Goal: Information Seeking & Learning: Check status

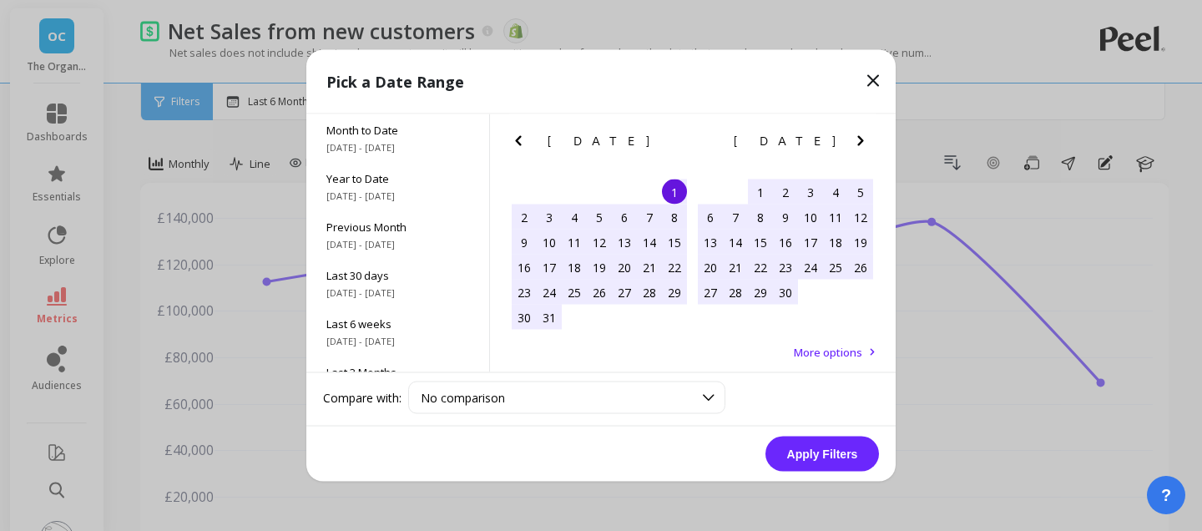
click at [815, 458] on button "Apply Filters" at bounding box center [822, 453] width 114 height 35
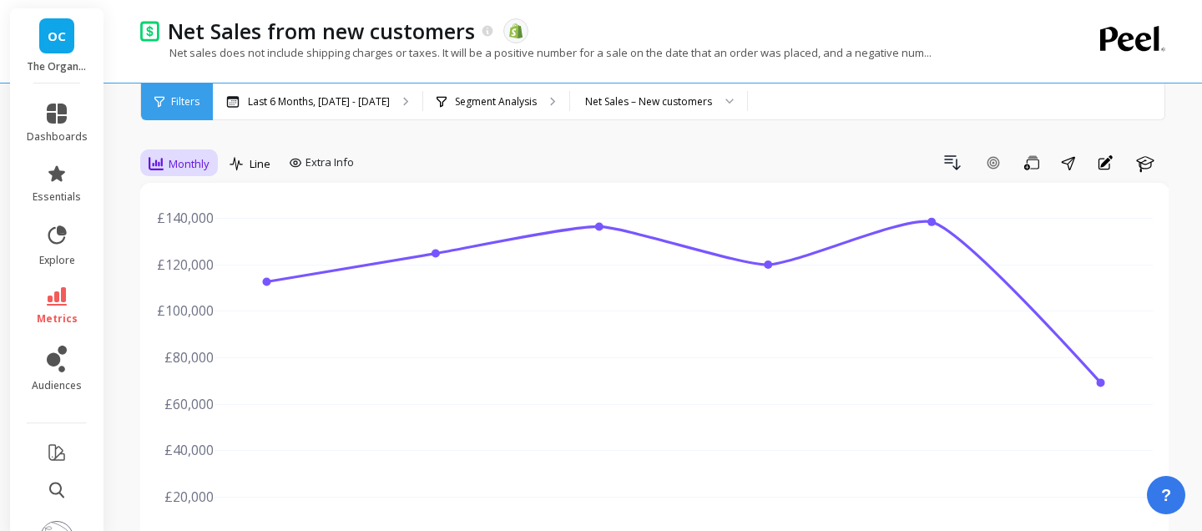
click at [194, 168] on span "Monthly" at bounding box center [189, 164] width 41 height 16
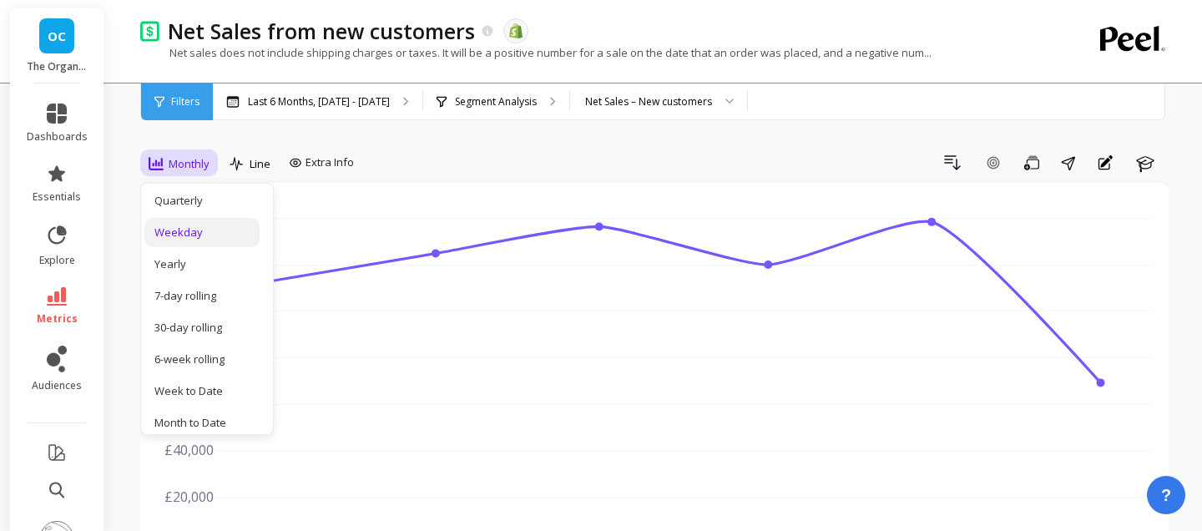
scroll to position [230, 0]
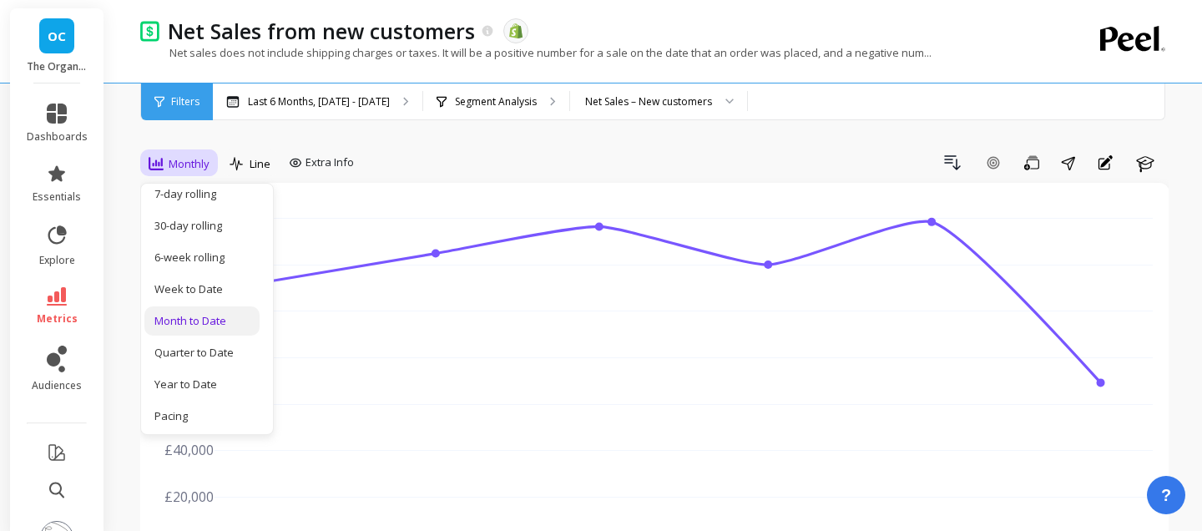
click at [216, 328] on div "Month to Date" at bounding box center [201, 321] width 95 height 16
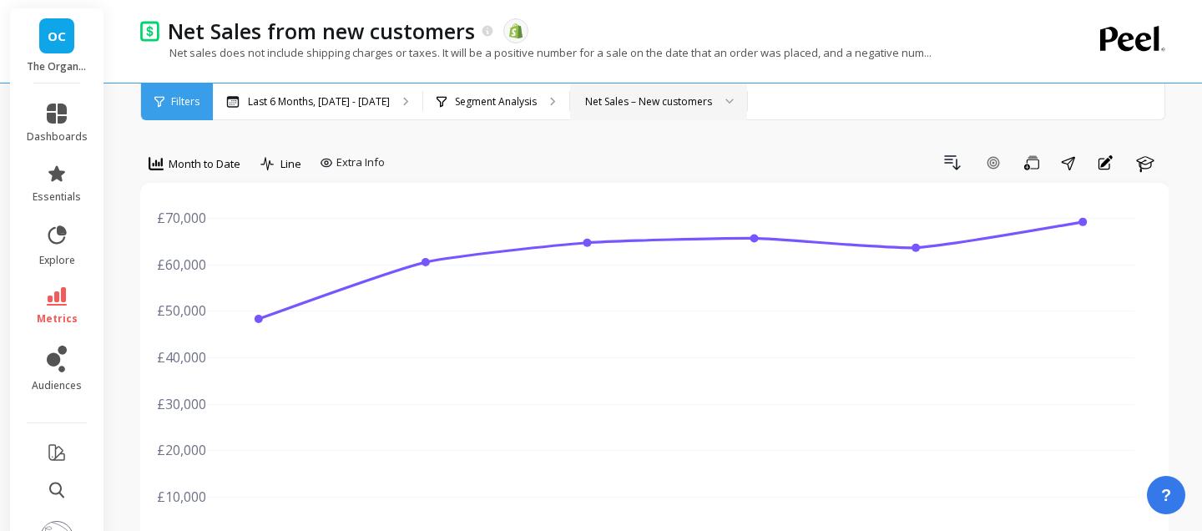
click at [662, 104] on div "Net Sales – New customers" at bounding box center [648, 101] width 127 height 16
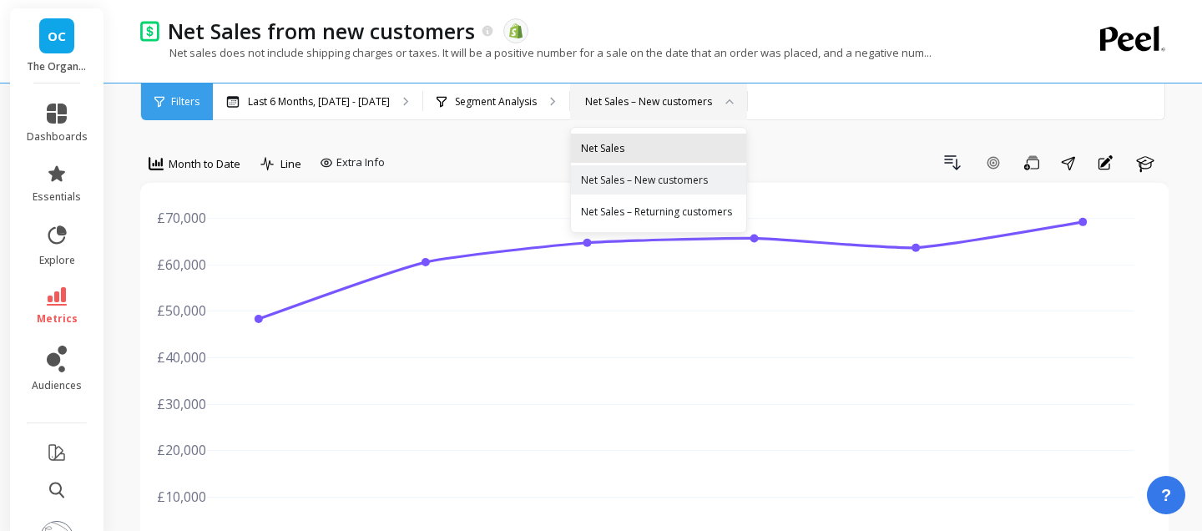
click at [640, 142] on div "Net Sales" at bounding box center [658, 148] width 155 height 16
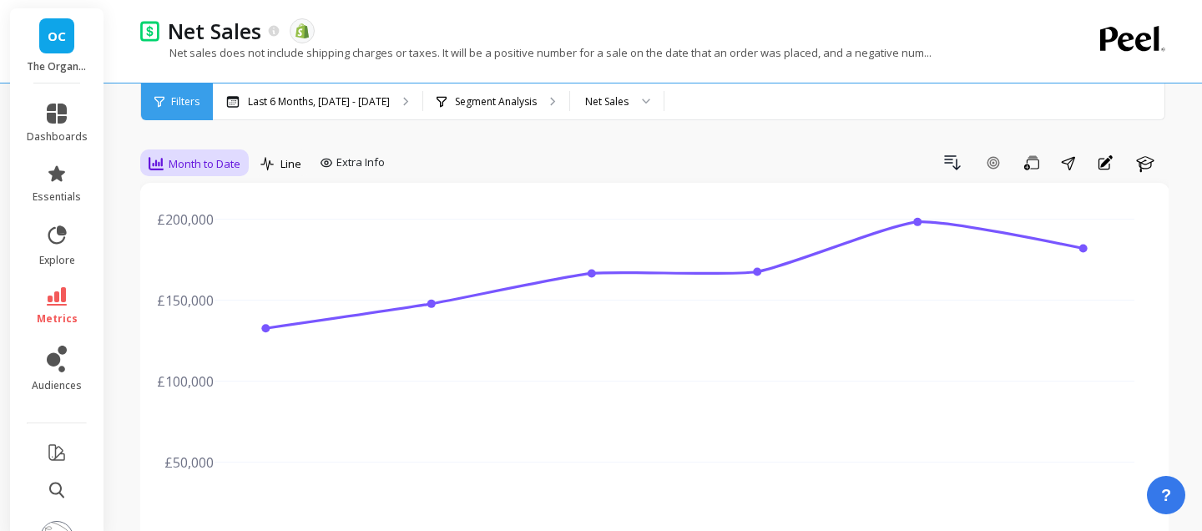
click at [173, 170] on span "Month to Date" at bounding box center [205, 164] width 72 height 16
click at [192, 311] on div "All Daily Weekly Monthly Quarterly Weekday Yearly 7-day rolling 30-day rolling …" at bounding box center [207, 309] width 132 height 250
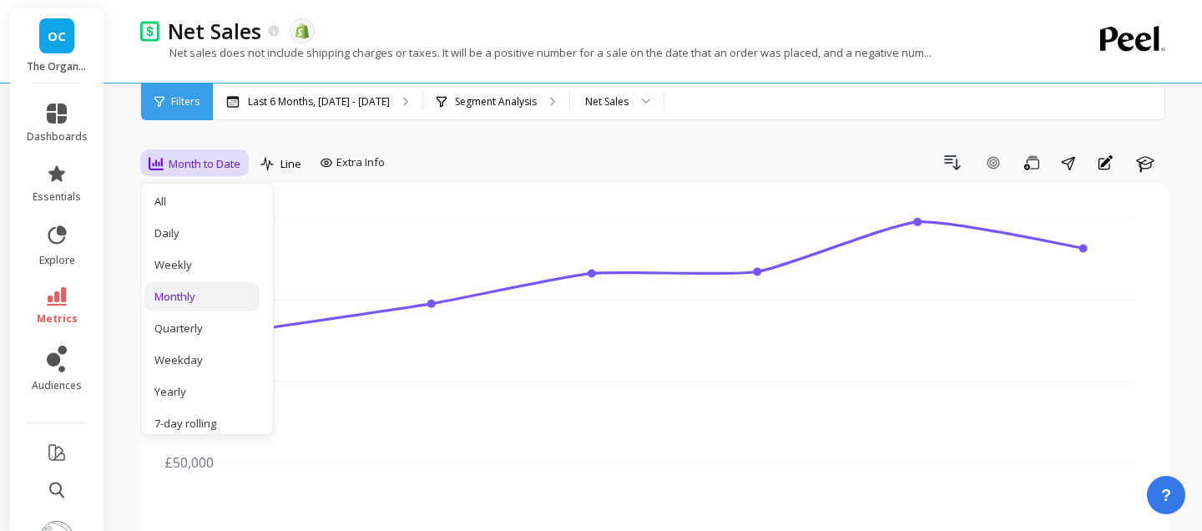
click at [185, 303] on div "Monthly" at bounding box center [201, 297] width 95 height 16
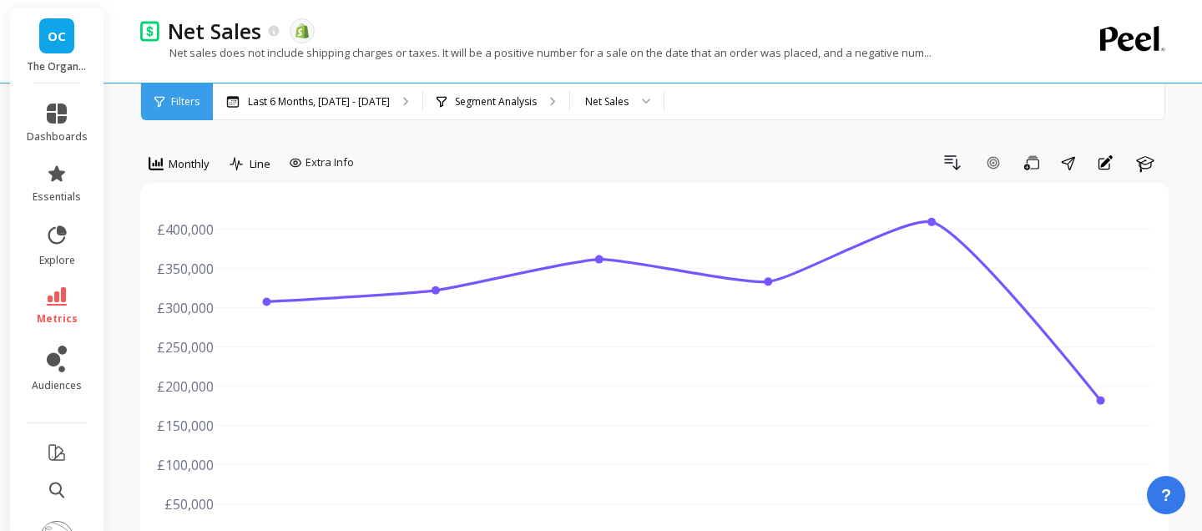
click at [732, 153] on div "Drill Down Add Goal Save Share Annotations Learn" at bounding box center [765, 162] width 808 height 27
click at [360, 89] on div "Last 6 Months, [DATE] - [DATE]" at bounding box center [317, 101] width 209 height 37
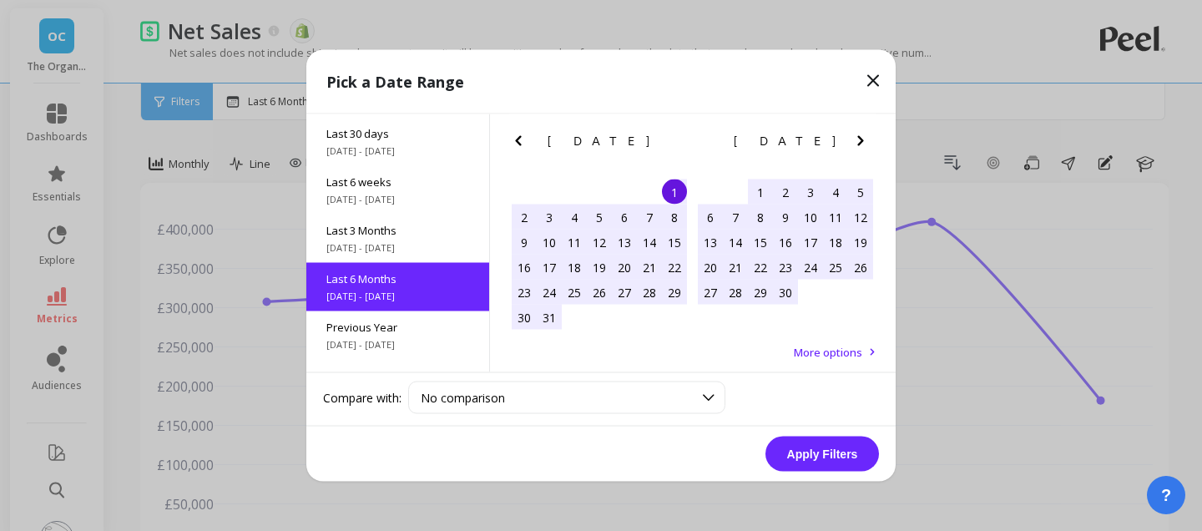
scroll to position [185, 0]
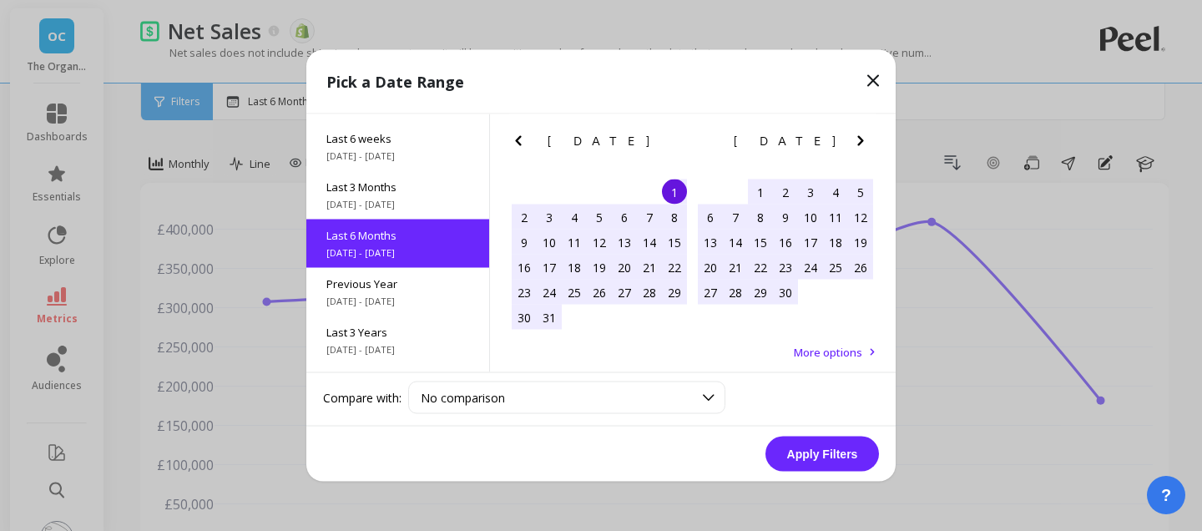
click at [671, 194] on div "1" at bounding box center [674, 191] width 25 height 25
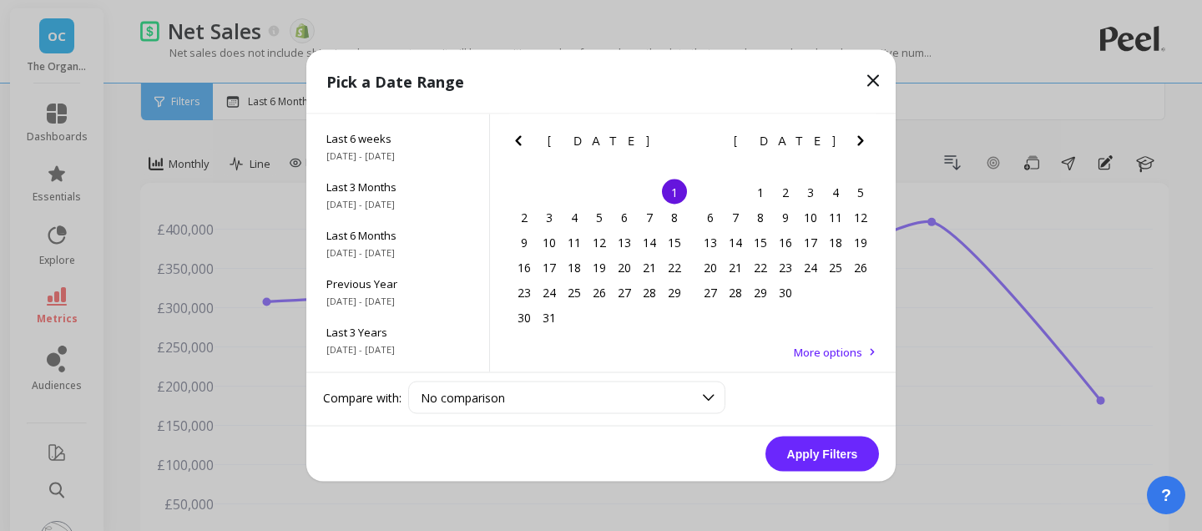
click at [858, 136] on icon "Next Month" at bounding box center [860, 141] width 6 height 10
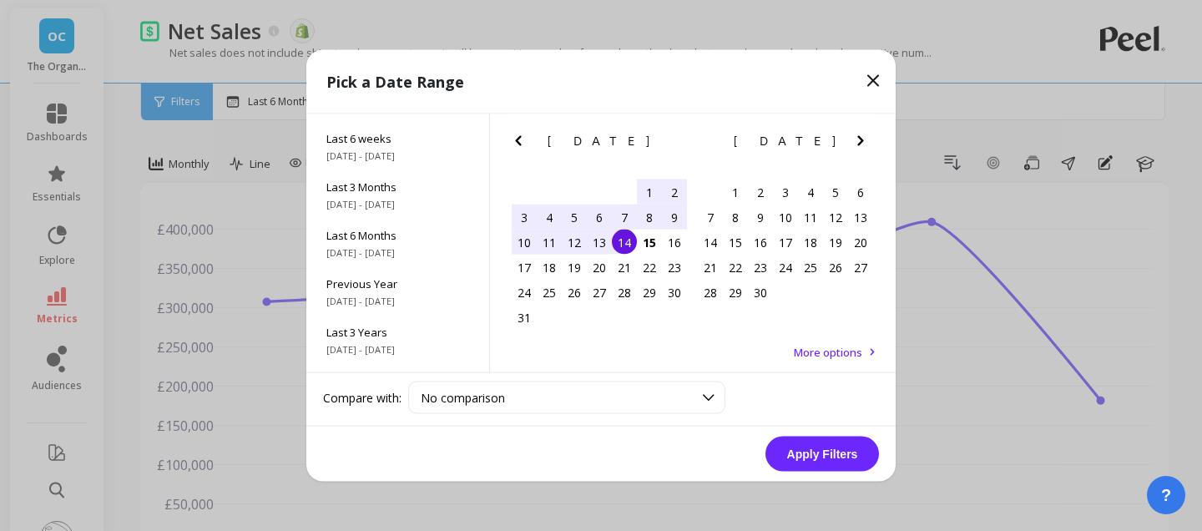
click at [623, 244] on div "14" at bounding box center [624, 242] width 25 height 25
click at [804, 445] on button "Apply Filters" at bounding box center [822, 453] width 114 height 35
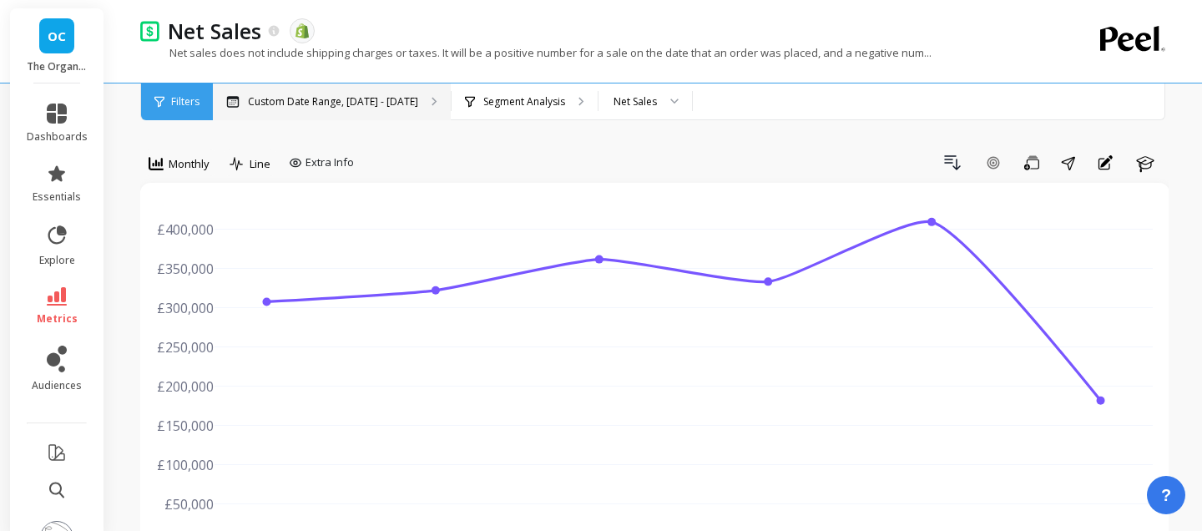
click at [335, 86] on div "Custom Date Range, Mar 1 - Aug 14" at bounding box center [332, 101] width 238 height 37
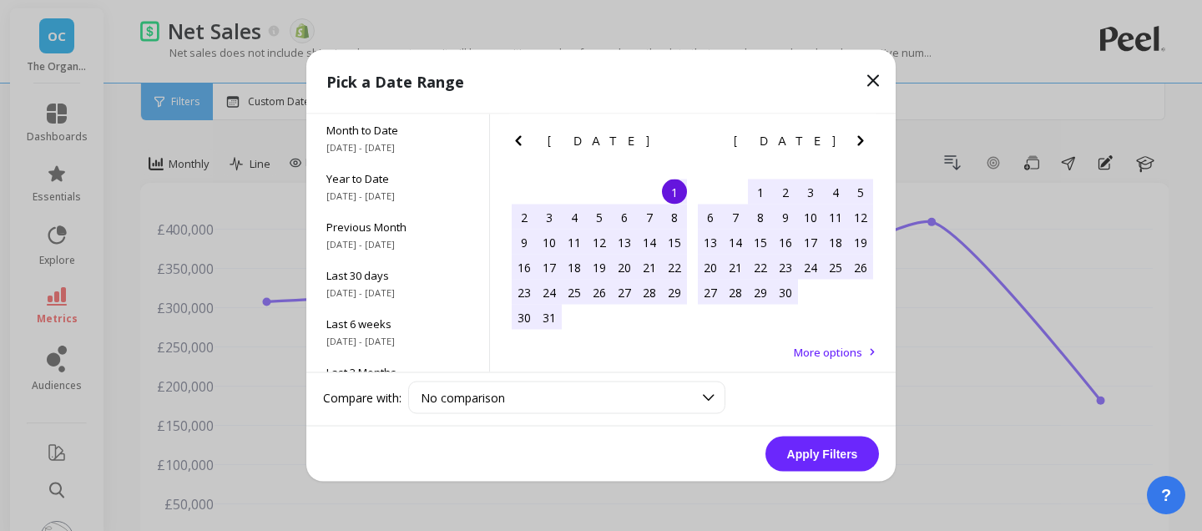
click at [855, 135] on icon "Next Month" at bounding box center [860, 141] width 20 height 20
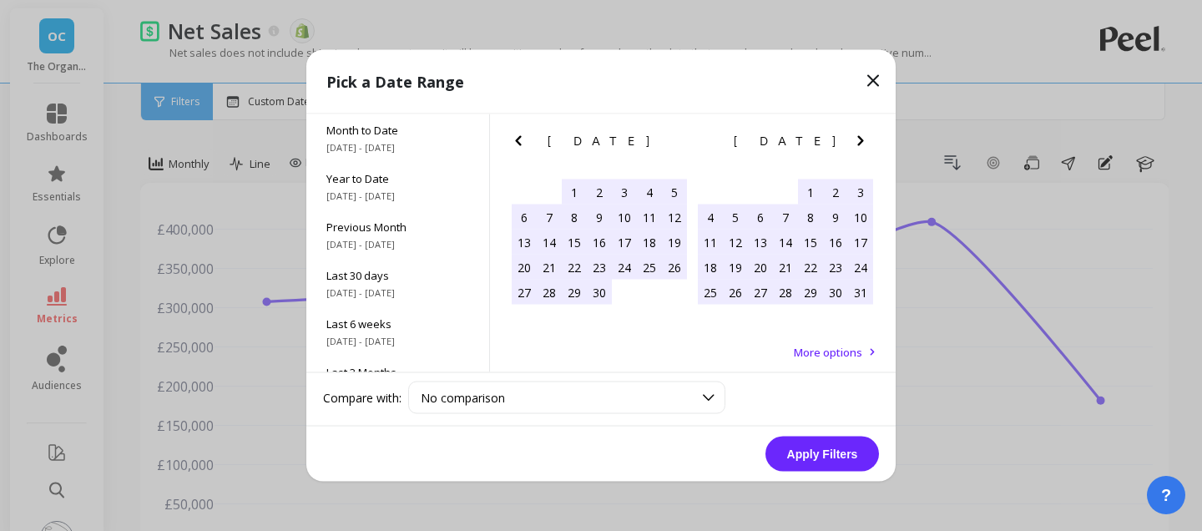
click at [859, 143] on icon "Next Month" at bounding box center [860, 141] width 6 height 10
click at [871, 137] on button "Next Month" at bounding box center [863, 144] width 27 height 27
click at [755, 193] on div "1" at bounding box center [760, 191] width 25 height 25
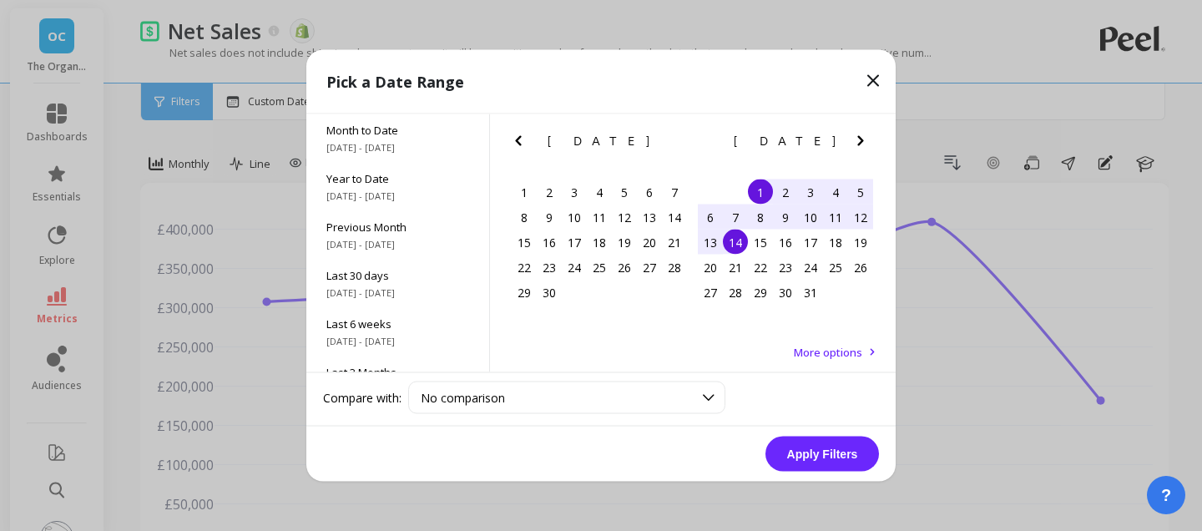
click at [737, 240] on div "14" at bounding box center [735, 242] width 25 height 25
click at [822, 450] on button "Apply Filters" at bounding box center [822, 453] width 114 height 35
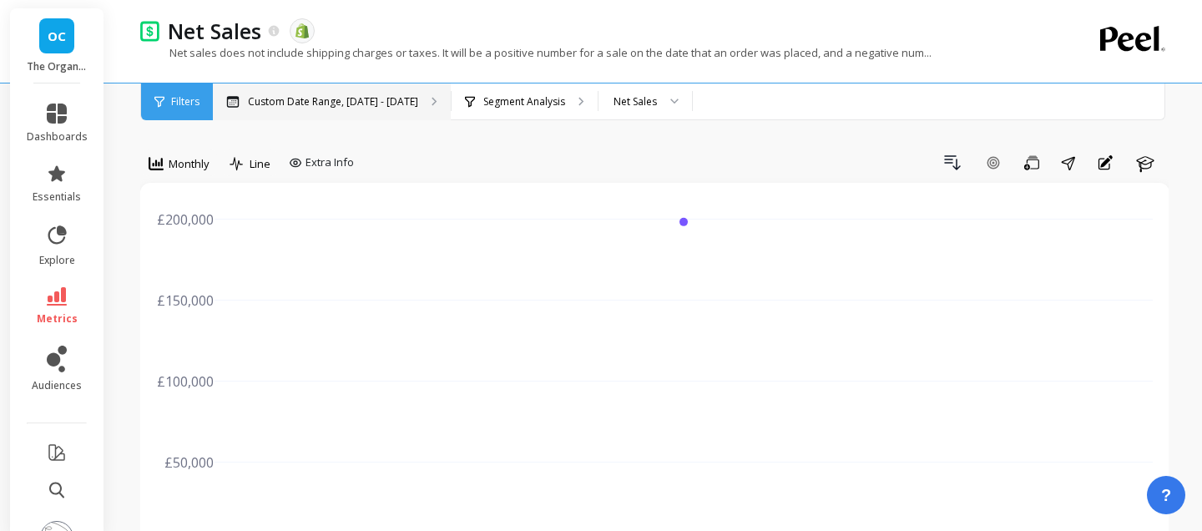
click at [389, 95] on p "Custom Date Range, Jul 1 - Jul 14" at bounding box center [333, 101] width 170 height 13
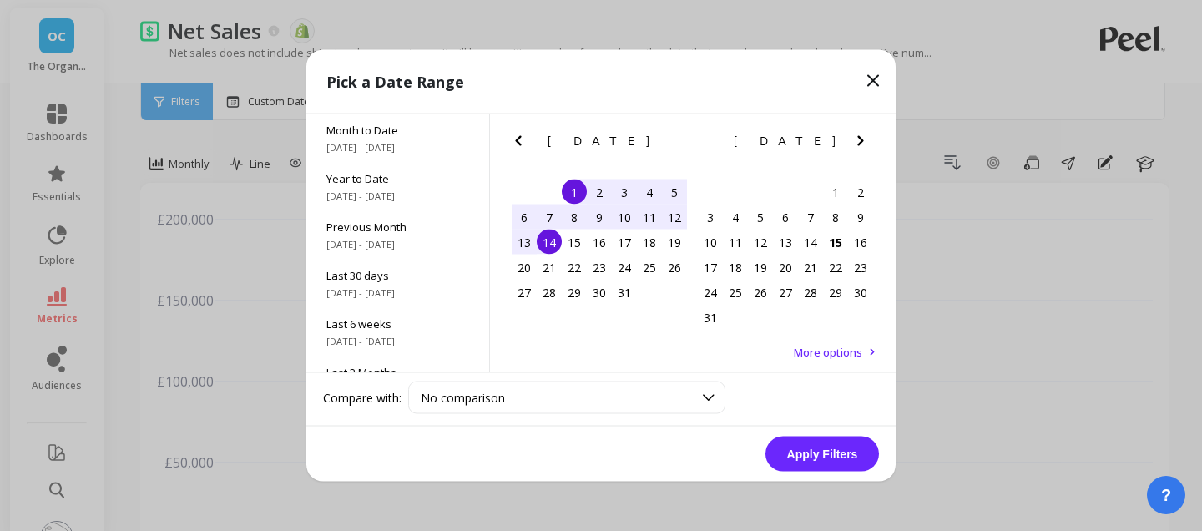
click at [514, 142] on icon "Previous Month" at bounding box center [518, 141] width 20 height 20
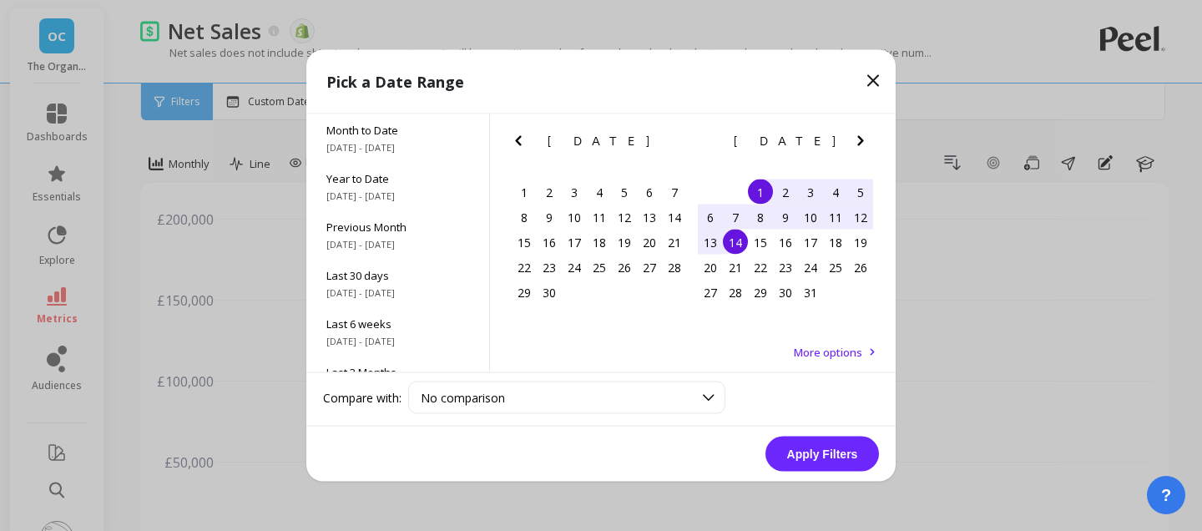
click at [514, 142] on icon "Previous Month" at bounding box center [518, 141] width 20 height 20
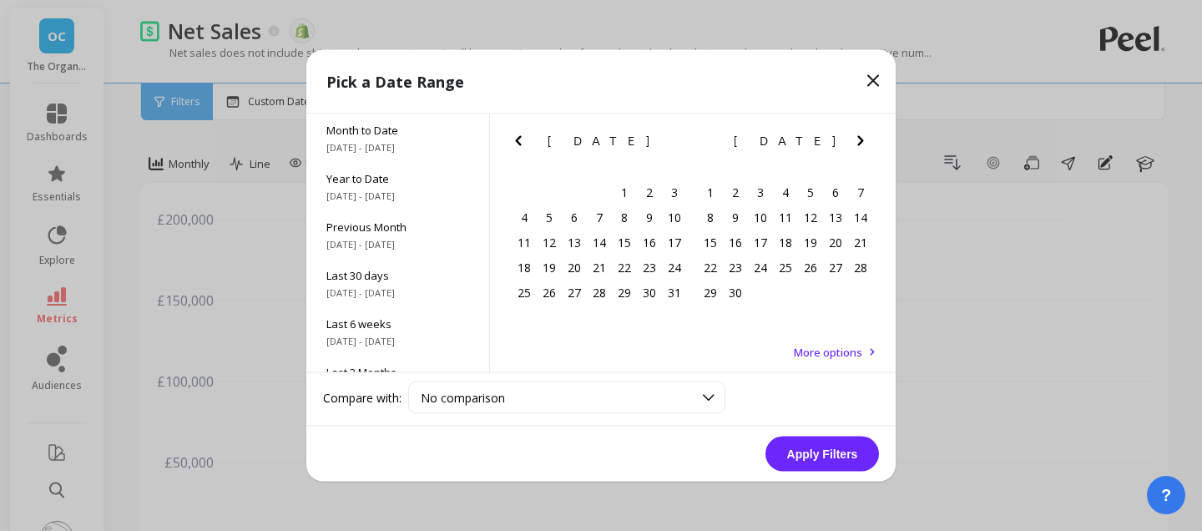
click at [526, 139] on icon "Previous Month" at bounding box center [518, 141] width 20 height 20
click at [524, 135] on icon "Previous Month" at bounding box center [518, 141] width 20 height 20
click at [677, 193] on div "1" at bounding box center [674, 191] width 25 height 25
click at [856, 140] on icon "Next Month" at bounding box center [860, 141] width 20 height 20
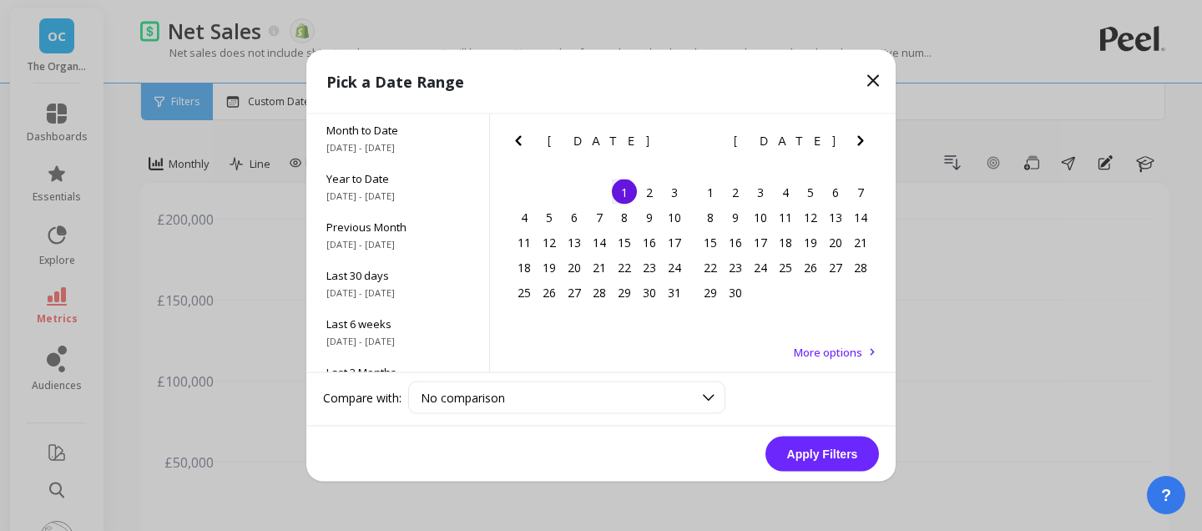
click at [856, 140] on icon "Next Month" at bounding box center [860, 141] width 20 height 20
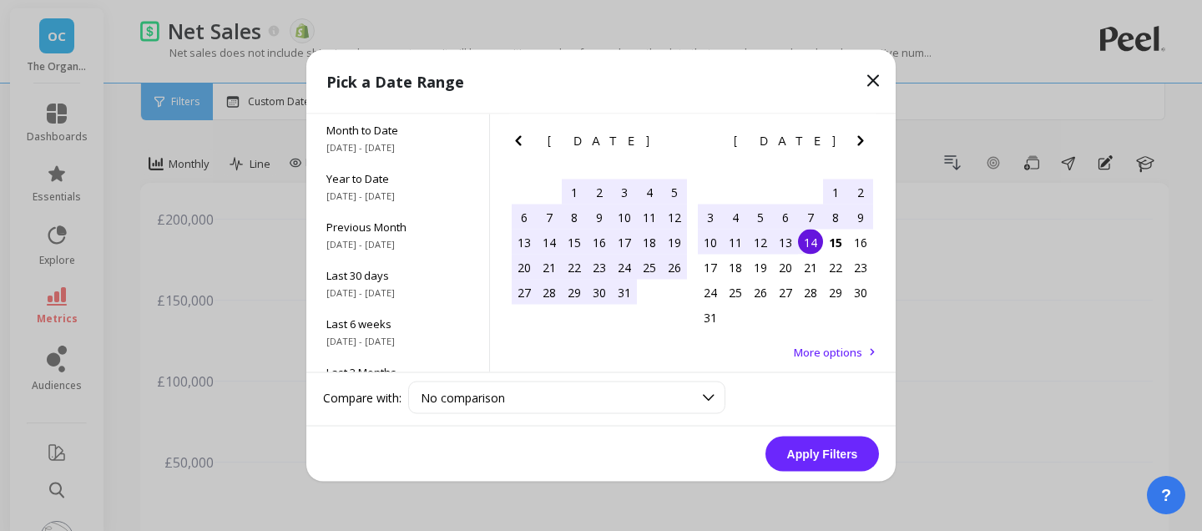
click at [806, 245] on div "14" at bounding box center [810, 242] width 25 height 25
click at [815, 441] on button "Apply Filters" at bounding box center [822, 453] width 114 height 35
